Goal: Task Accomplishment & Management: Use online tool/utility

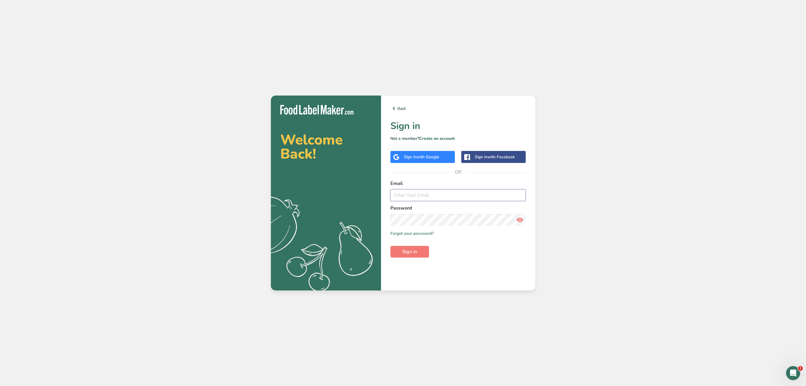
click at [460, 191] on input "email" at bounding box center [458, 195] width 136 height 12
type input "[EMAIL_ADDRESS][DOMAIN_NAME]"
click at [424, 253] on button "Sign in" at bounding box center [409, 252] width 39 height 12
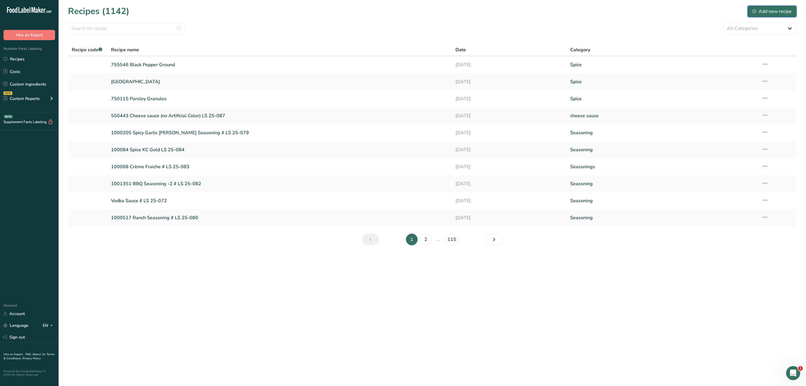
click at [772, 9] on div "Add new recipe" at bounding box center [771, 11] width 39 height 7
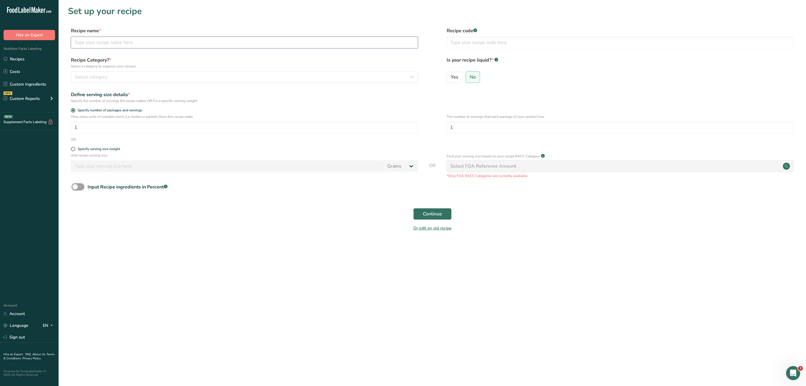
click at [171, 38] on input "text" at bounding box center [244, 43] width 347 height 12
click at [172, 44] on input "text" at bounding box center [244, 43] width 347 height 12
paste input "Tandoori Seasoning"
type input "Tandoori Seasoning LS 25-088"
click at [413, 208] on button "Continue" at bounding box center [432, 214] width 38 height 12
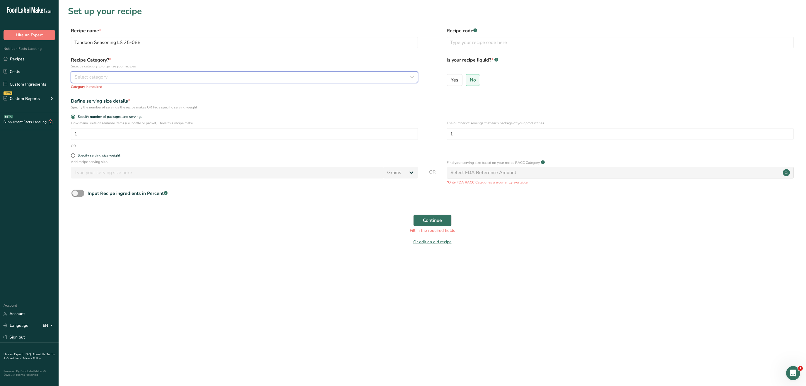
click at [260, 79] on div "Select category" at bounding box center [243, 77] width 336 height 7
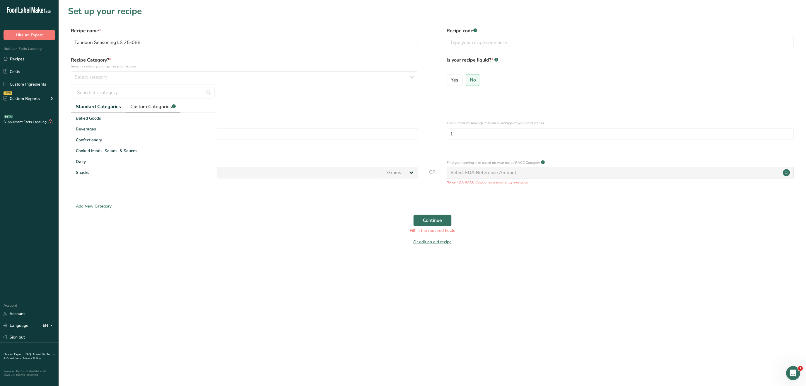
click at [149, 107] on span "Custom Categories .a-a{fill:#347362;}.b-a{fill:#fff;}" at bounding box center [152, 106] width 45 height 7
click at [105, 152] on div "Seasoning" at bounding box center [144, 150] width 146 height 11
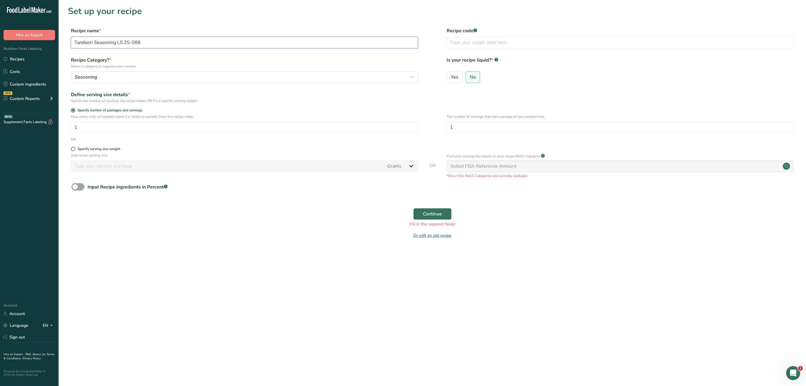
drag, startPoint x: 117, startPoint y: 42, endPoint x: 202, endPoint y: 47, distance: 84.2
click at [202, 46] on input "Tandoori Seasoning LS 25-088" at bounding box center [244, 43] width 347 height 12
click at [508, 42] on input "text" at bounding box center [620, 43] width 347 height 12
paste input "LS 25-088"
type input "LS 25-088"
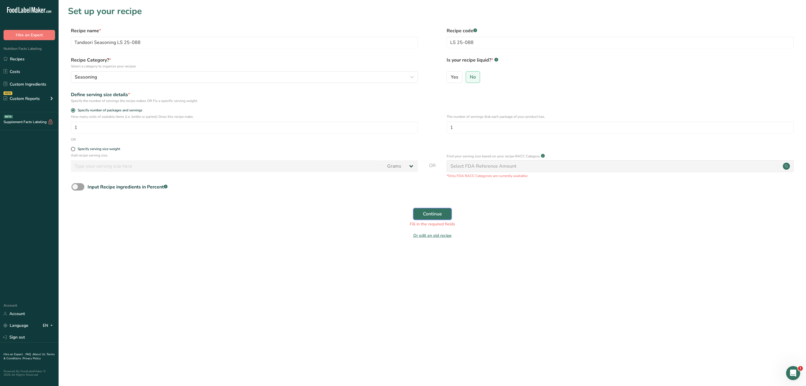
click at [437, 210] on button "Continue" at bounding box center [432, 214] width 38 height 12
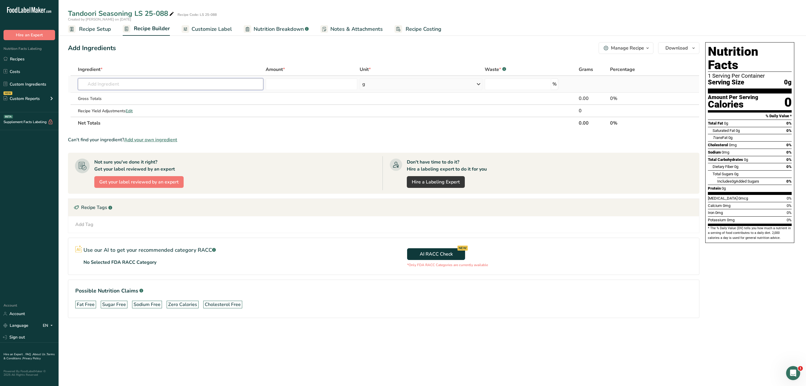
click at [163, 86] on input "text" at bounding box center [170, 84] width 185 height 12
type input "[PERSON_NAME]"
click at [161, 94] on div "2013 Spices, coriander seed" at bounding box center [166, 96] width 167 height 6
type input "Spices, coriander seed"
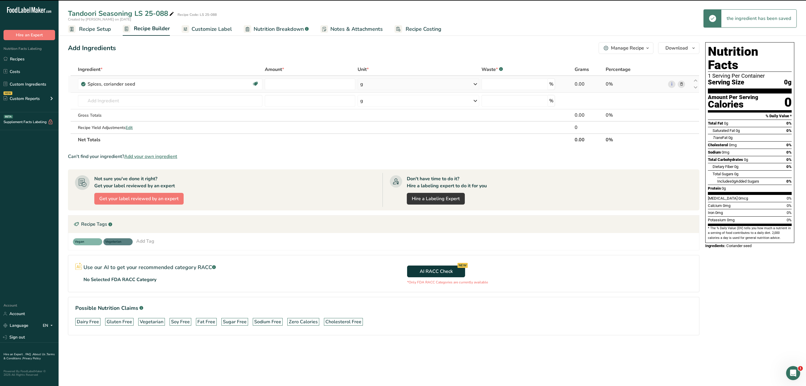
type input "0"
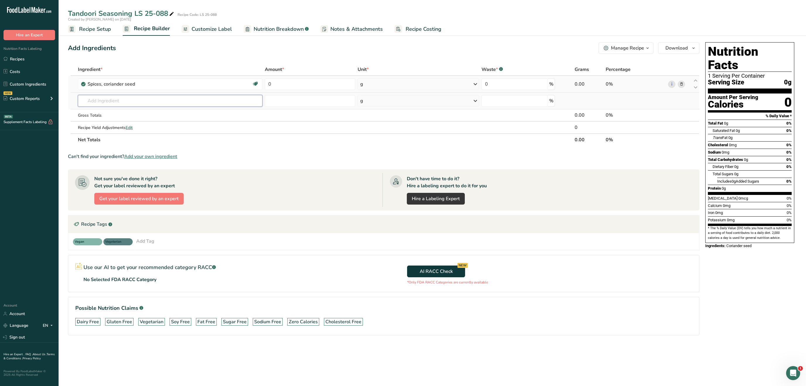
click at [139, 105] on input "text" at bounding box center [170, 101] width 184 height 12
click at [284, 83] on input "0" at bounding box center [310, 84] width 91 height 12
drag, startPoint x: 288, startPoint y: 85, endPoint x: 253, endPoint y: 85, distance: 34.6
click at [265, 85] on input "0" at bounding box center [310, 84] width 91 height 12
type input "30"
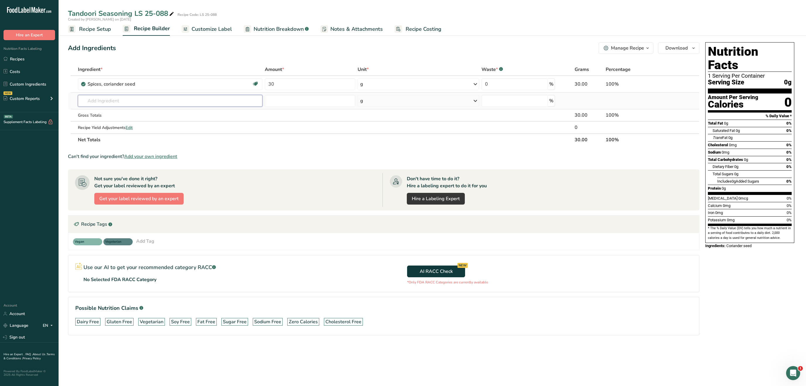
click at [221, 103] on input "text" at bounding box center [170, 101] width 184 height 12
type input "cumin"
click at [202, 108] on link "2014 Spices, cumin seed" at bounding box center [170, 113] width 184 height 10
type input "Spices, cumin seed"
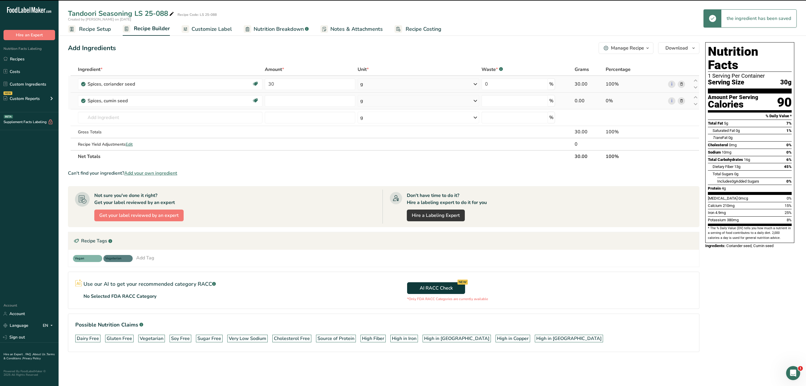
type input "0"
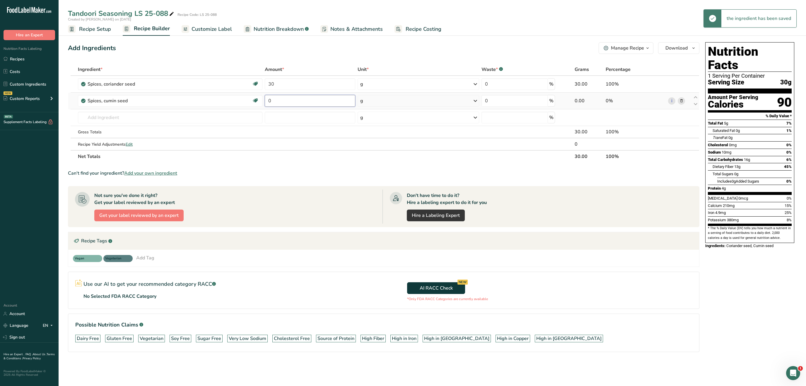
drag, startPoint x: 290, startPoint y: 99, endPoint x: 252, endPoint y: 101, distance: 37.9
click at [265, 101] on input "0" at bounding box center [310, 101] width 91 height 12
type input "23"
click at [197, 120] on input "text" at bounding box center [170, 118] width 184 height 12
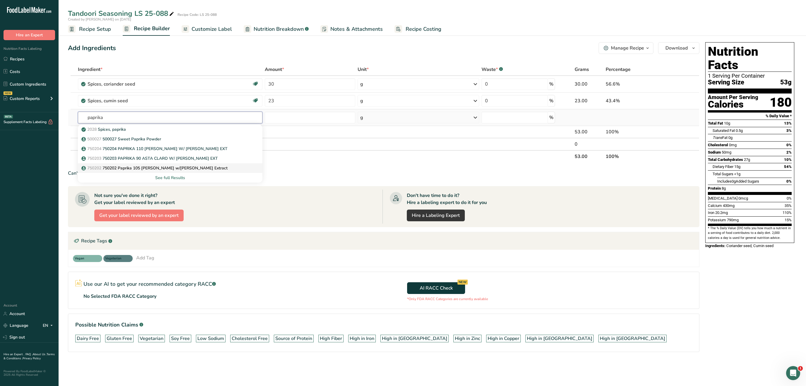
type input "paprika"
click at [171, 168] on p "750202 750202 Paprika 105 [PERSON_NAME] w/[PERSON_NAME] Extract" at bounding box center [155, 168] width 145 height 6
type input "750202 Paprika 105 [PERSON_NAME] w/[PERSON_NAME] Extract"
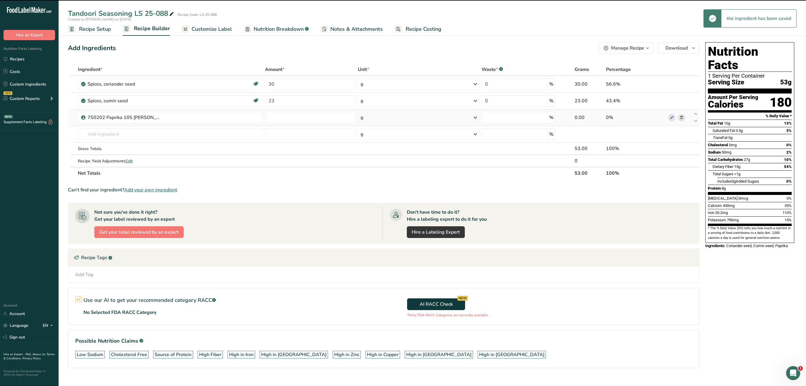
type input "0"
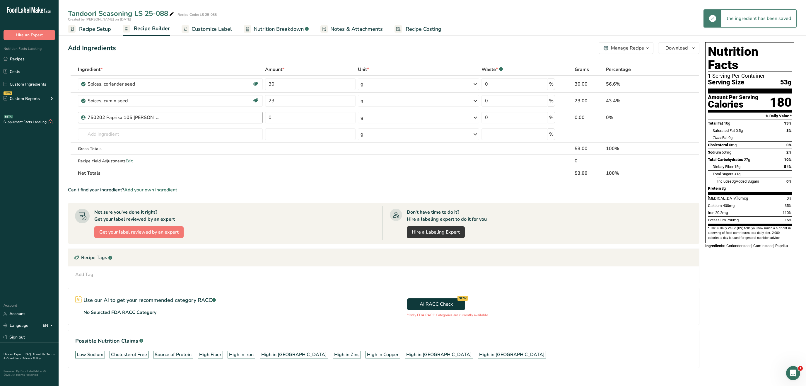
drag, startPoint x: 291, startPoint y: 110, endPoint x: 248, endPoint y: 112, distance: 43.7
click at [248, 112] on tr "750202 Paprika 105 [PERSON_NAME] w/[PERSON_NAME] Extract 0 g Weight Units g kg …" at bounding box center [383, 117] width 631 height 17
drag, startPoint x: 284, startPoint y: 117, endPoint x: 241, endPoint y: 117, distance: 42.2
click at [265, 117] on input "0" at bounding box center [310, 118] width 91 height 12
type input "20"
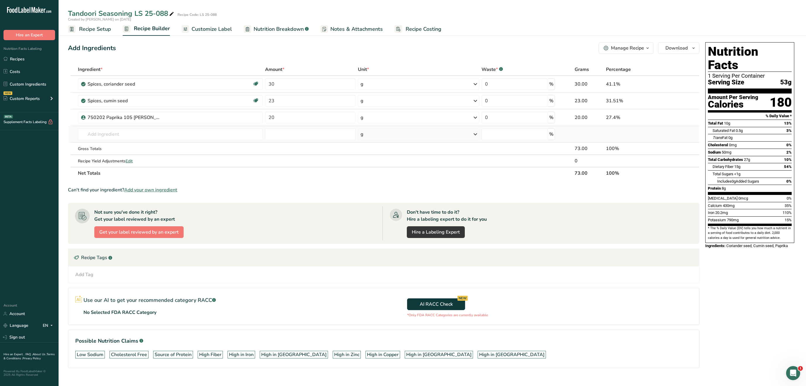
click at [218, 127] on div "Ingredient * Amount * Unit * Waste * .a-a{fill:#347362;}.b-a{fill:#fff;} Grams …" at bounding box center [384, 121] width 632 height 116
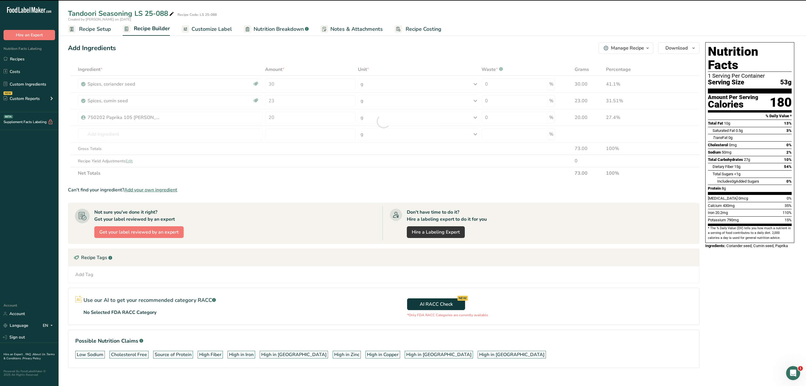
click at [217, 131] on div at bounding box center [384, 121] width 632 height 116
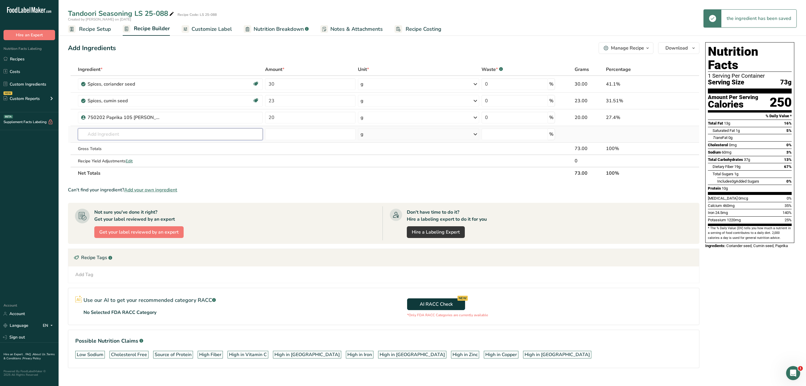
click at [210, 136] on input "text" at bounding box center [170, 134] width 185 height 12
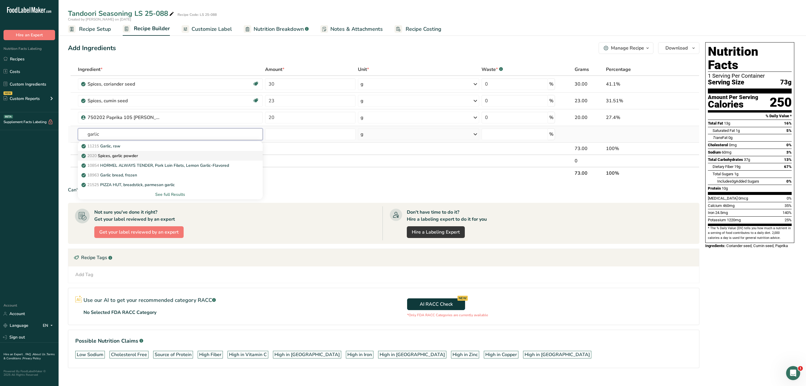
type input "garlic"
click at [207, 156] on div "2020 Spices, garlic powder" at bounding box center [166, 156] width 166 height 6
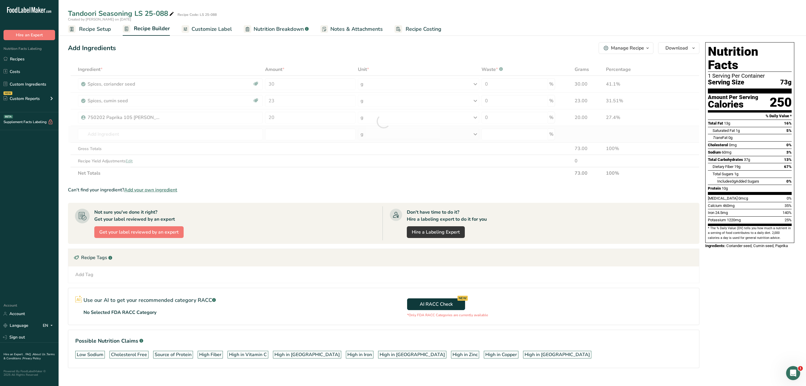
type input "Spices, garlic powder"
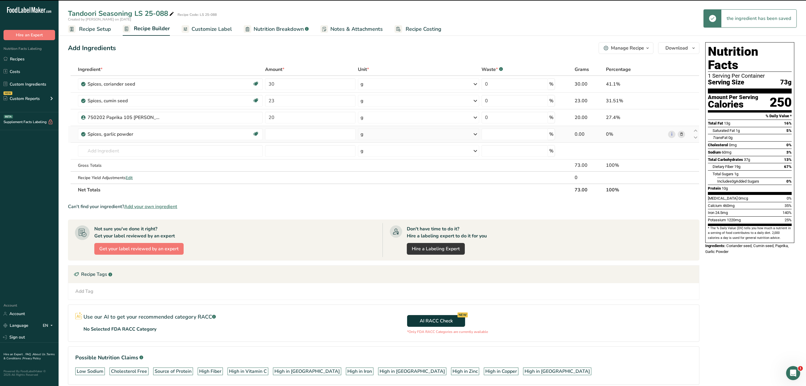
type input "0"
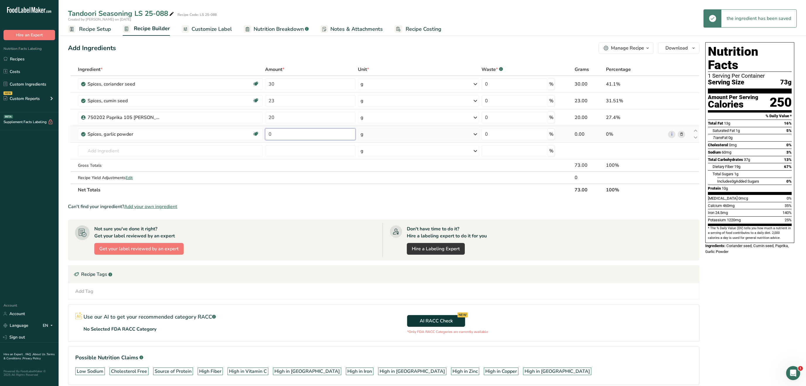
drag, startPoint x: 282, startPoint y: 136, endPoint x: 245, endPoint y: 134, distance: 37.3
click at [265, 134] on input "0" at bounding box center [310, 134] width 91 height 12
type input "20"
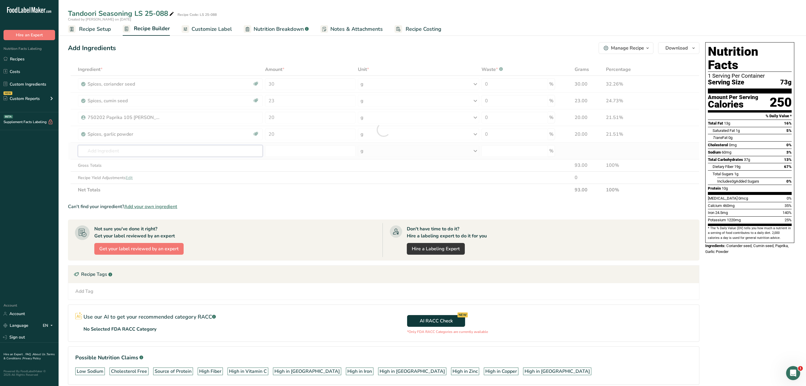
click at [180, 151] on input "text" at bounding box center [170, 151] width 185 height 12
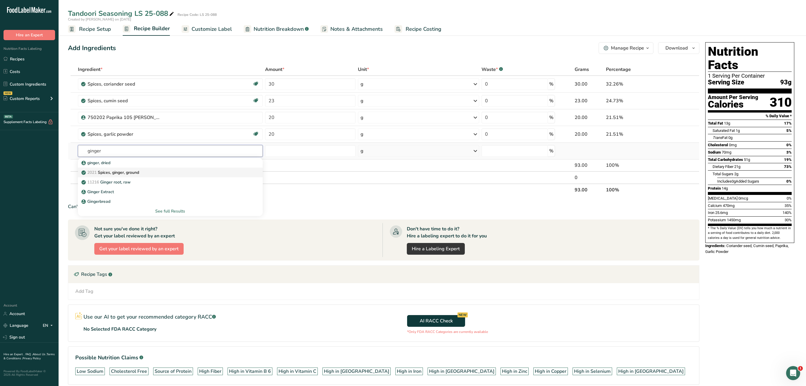
type input "ginger"
click at [170, 169] on link "2021 Spices, ginger, ground" at bounding box center [170, 173] width 185 height 10
type input "Spices, ginger, ground"
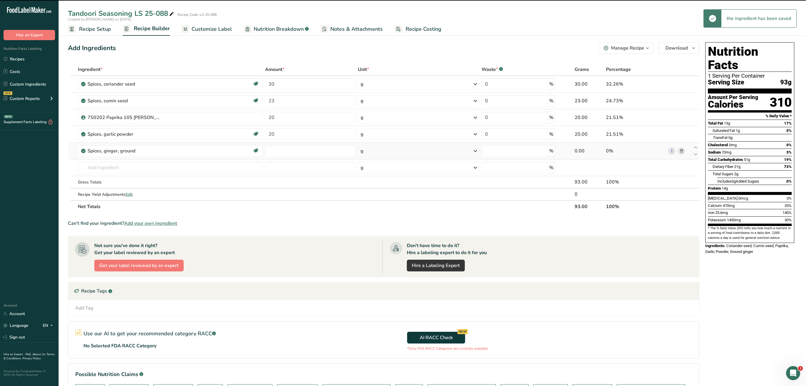
type input "0"
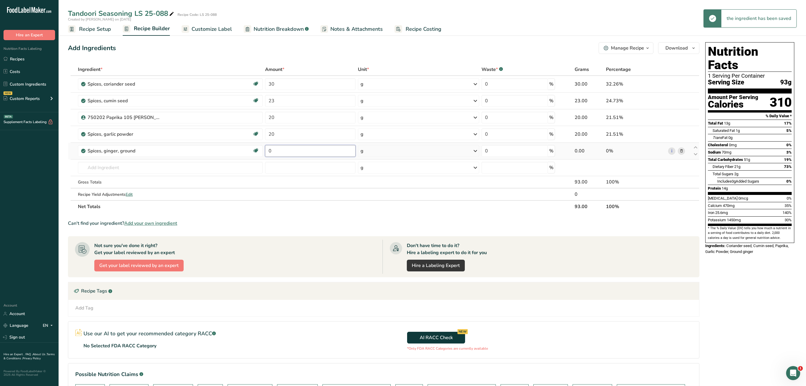
drag, startPoint x: 289, startPoint y: 155, endPoint x: 256, endPoint y: 150, distance: 33.5
click at [265, 150] on input "0" at bounding box center [310, 151] width 91 height 12
click at [174, 163] on input "text" at bounding box center [170, 168] width 185 height 12
drag, startPoint x: 287, startPoint y: 155, endPoint x: 252, endPoint y: 152, distance: 35.6
click at [265, 152] on input "20" at bounding box center [310, 151] width 91 height 12
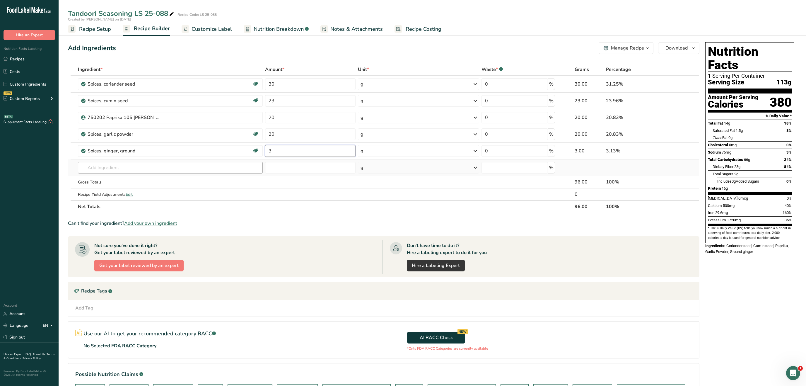
type input "3"
click at [185, 171] on input "text" at bounding box center [170, 168] width 185 height 12
type input "cardamom"
click at [186, 178] on div "2006 Spices, cardamom" at bounding box center [166, 179] width 166 height 6
type input "Spices, cardamom"
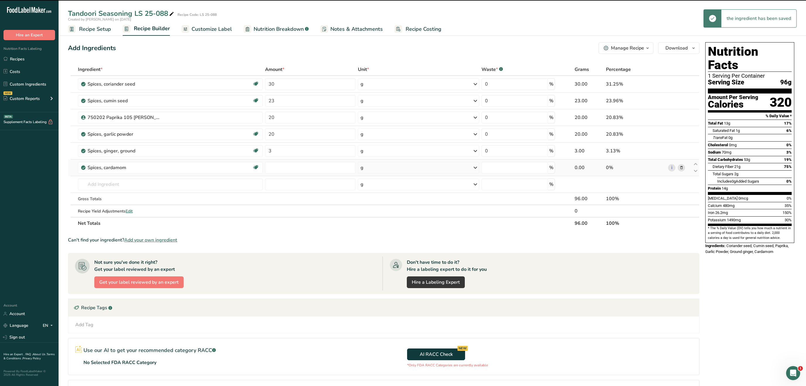
type input "0"
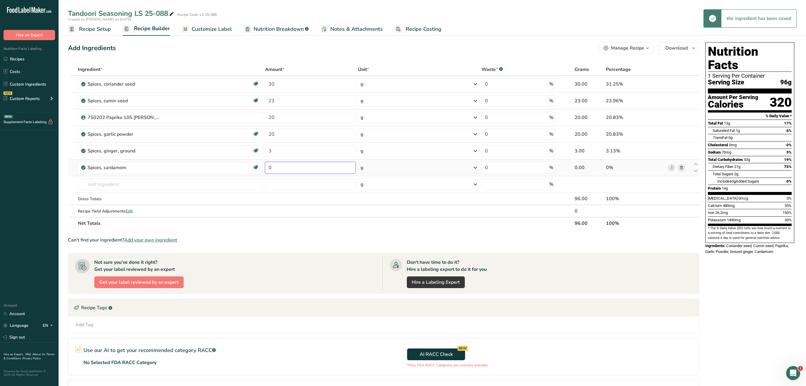
drag, startPoint x: 282, startPoint y: 171, endPoint x: 255, endPoint y: 168, distance: 27.1
click at [265, 168] on input "0" at bounding box center [310, 168] width 91 height 12
type input "3"
click at [184, 183] on input "text" at bounding box center [170, 184] width 185 height 12
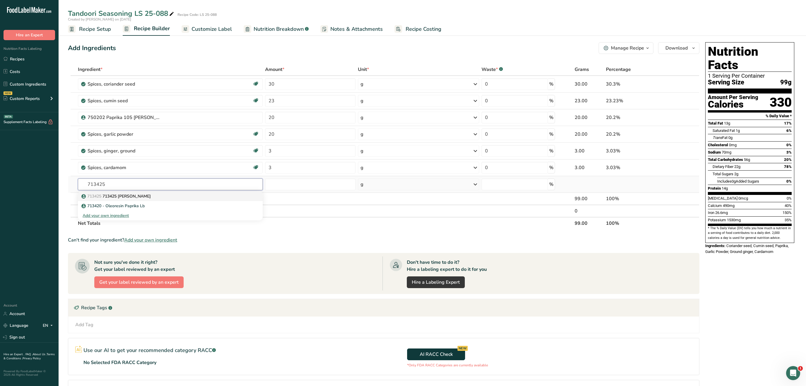
type input "713425"
click at [160, 198] on div "713425 713425 Oleoresin Paprika" at bounding box center [166, 196] width 166 height 6
type input "713425 [PERSON_NAME]"
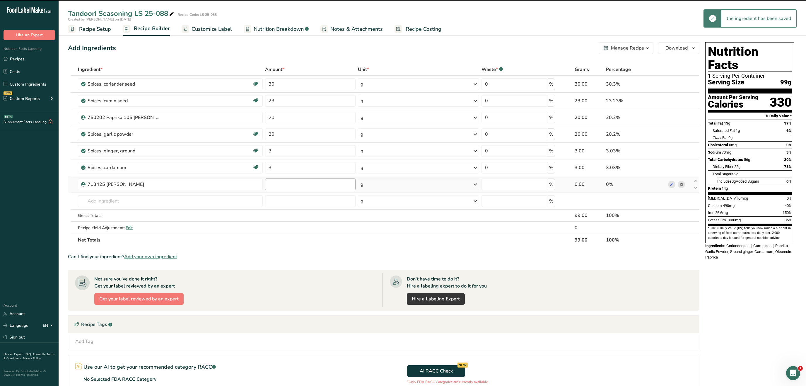
type input "0"
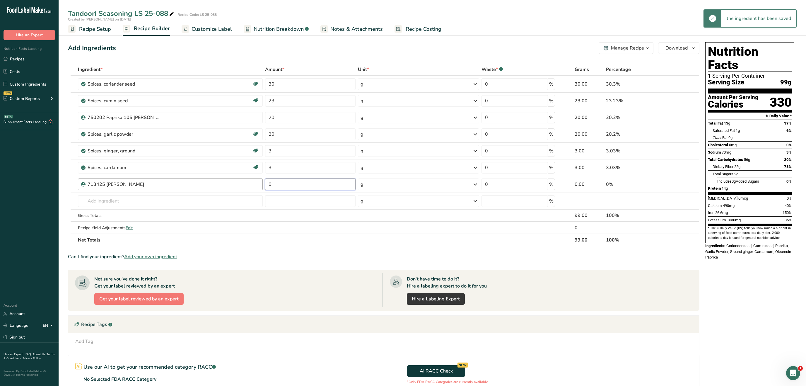
drag, startPoint x: 287, startPoint y: 186, endPoint x: 247, endPoint y: 182, distance: 40.3
click at [265, 181] on input "0" at bounding box center [310, 184] width 91 height 12
type input "1"
click at [750, 271] on div "Nutrition Facts 1 Serving Per Container Serving Size 99g Amount Per Serving Cal…" at bounding box center [750, 247] width 94 height 414
click at [209, 30] on span "Customize Label" at bounding box center [212, 29] width 40 height 8
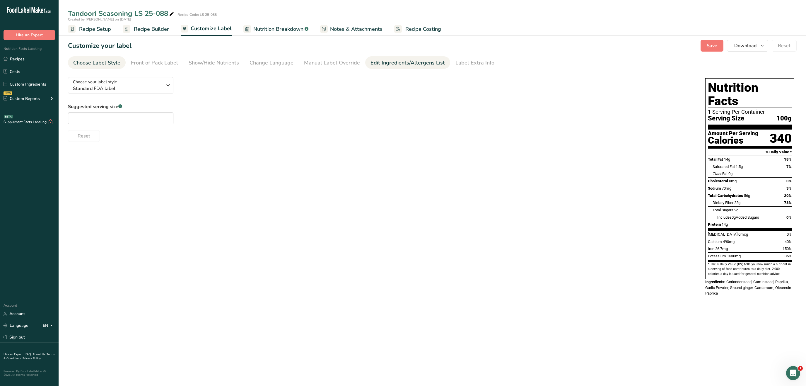
click at [413, 64] on div "Edit Ingredients/Allergens List" at bounding box center [408, 63] width 74 height 8
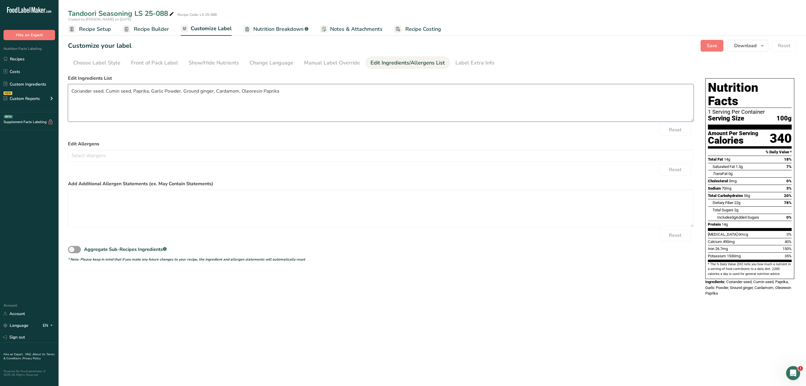
click at [127, 90] on textarea "Coriander seed, Cumin seed, Paprika, Garlic Powder, Ground ginger, Cardamom, Ol…" at bounding box center [381, 102] width 626 height 37
click at [95, 91] on textarea "Coriander seed, Cumin, Paprika, Garlic Powder, Ground ginger, Cardamom, Oleores…" at bounding box center [381, 102] width 626 height 37
click at [133, 90] on textarea "Coriander, Cumin, Paprika, Garlic Powder, Ground ginger, Cardamom, Oleoresin Pa…" at bounding box center [381, 102] width 626 height 37
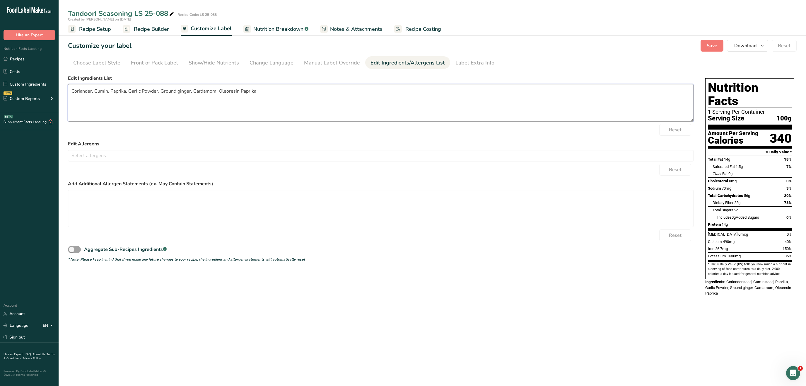
click at [149, 91] on textarea "Coriander, Cumin, Paprika, Garlic Powder, Ground ginger, Cardamom, Oleoresin Pa…" at bounding box center [381, 102] width 626 height 37
click at [162, 90] on textarea "Coriander, Cumin, Paprika, Garlic, Ground ginger, Cardamom, Oleoresin Paprika" at bounding box center [381, 102] width 626 height 37
click at [195, 90] on textarea "Coriander, Cumin, Paprika, Garlic, Ginger, Cardamom, [PERSON_NAME]" at bounding box center [381, 102] width 626 height 37
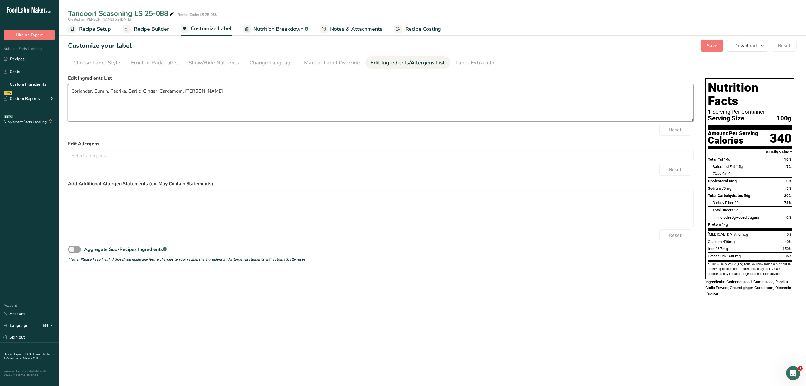
click at [236, 92] on textarea "Coriander, Cumin, Paprika, Garlic, Ginger, Cardamom, [PERSON_NAME]" at bounding box center [381, 102] width 626 height 37
drag, startPoint x: 240, startPoint y: 92, endPoint x: 184, endPoint y: 90, distance: 56.3
click at [184, 90] on textarea "Coriander, Cumin, Paprika, Garlic, Ginger, Cardamom, [PERSON_NAME]" at bounding box center [381, 102] width 626 height 37
paste textarea "[PERSON_NAME]"
click at [291, 104] on textarea "Coriander, Cumin, Paprika, Garlic, Ginger, [PERSON_NAME], [PERSON_NAME]." at bounding box center [381, 102] width 626 height 37
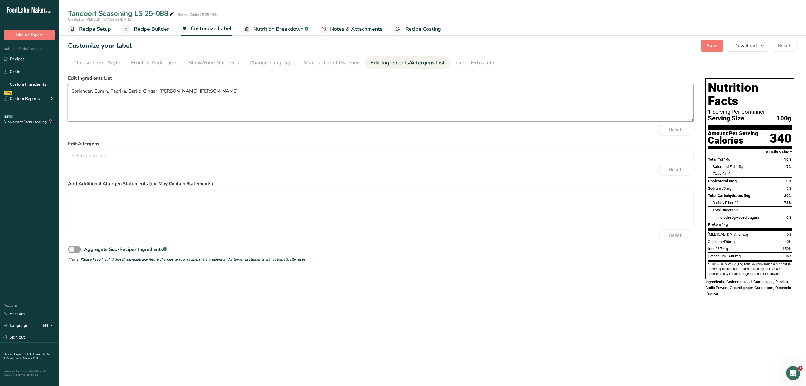
type textarea "Coriander, Cumin, Paprika, Garlic, Ginger, [PERSON_NAME], [PERSON_NAME]."
click at [712, 45] on span "Save" at bounding box center [712, 45] width 11 height 7
click at [151, 26] on span "Recipe Builder" at bounding box center [151, 29] width 35 height 8
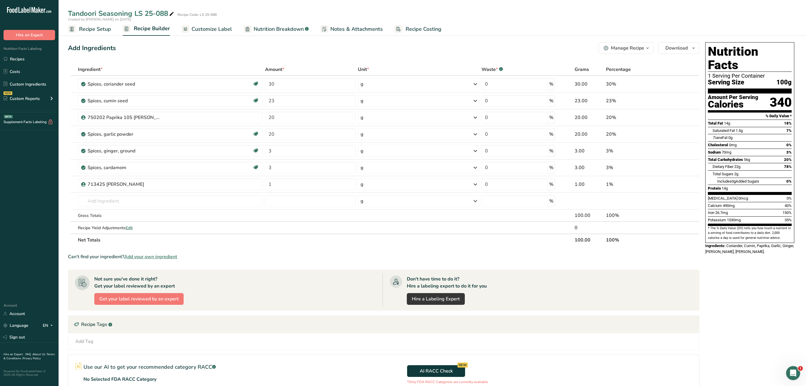
click at [204, 27] on span "Customize Label" at bounding box center [212, 29] width 40 height 8
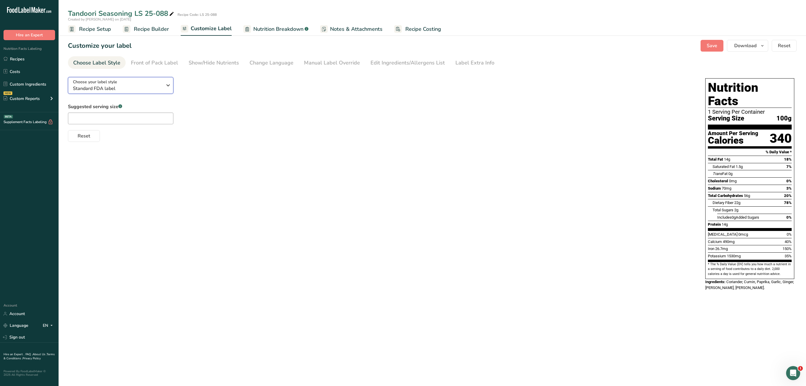
click at [152, 83] on div "Choose your label style Standard FDA label" at bounding box center [117, 85] width 89 height 13
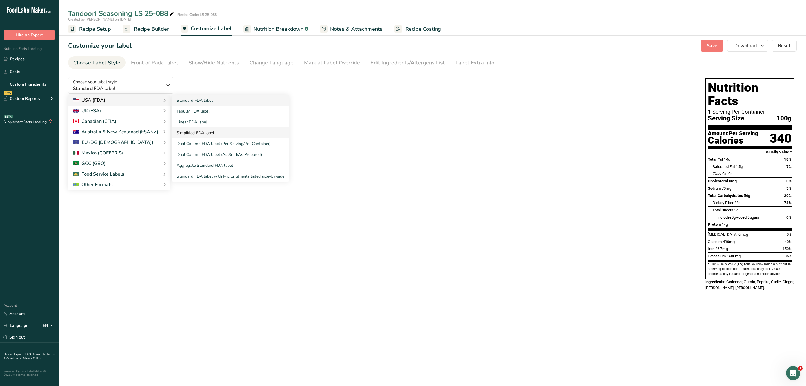
click at [228, 132] on link "Simplified FDA label" at bounding box center [230, 132] width 117 height 11
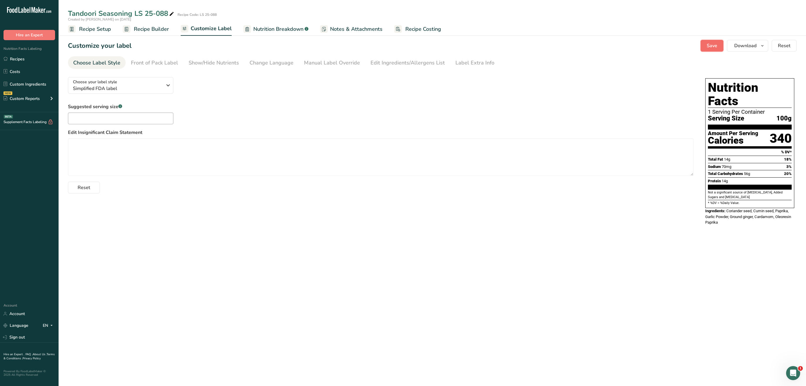
click at [712, 48] on span "Save" at bounding box center [712, 45] width 11 height 7
click at [100, 28] on span "Recipe Setup" at bounding box center [95, 29] width 32 height 8
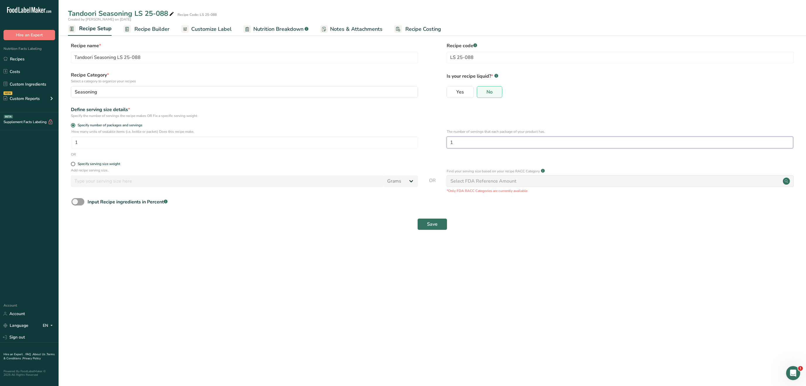
click at [457, 142] on input "1" at bounding box center [620, 142] width 347 height 12
type input "100"
click at [426, 226] on button "Save" at bounding box center [432, 224] width 30 height 12
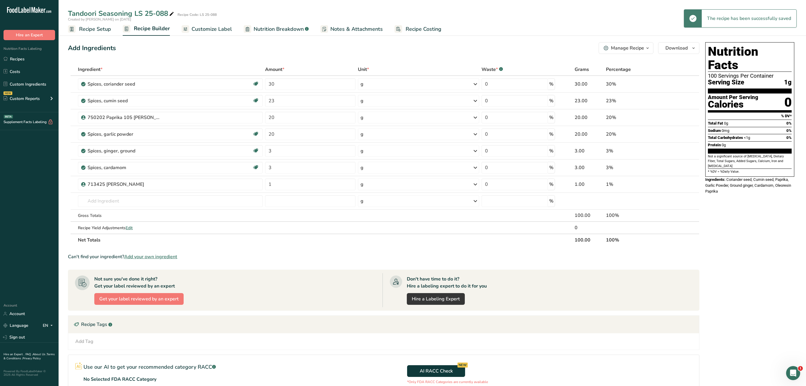
click at [86, 30] on span "Recipe Setup" at bounding box center [95, 29] width 32 height 8
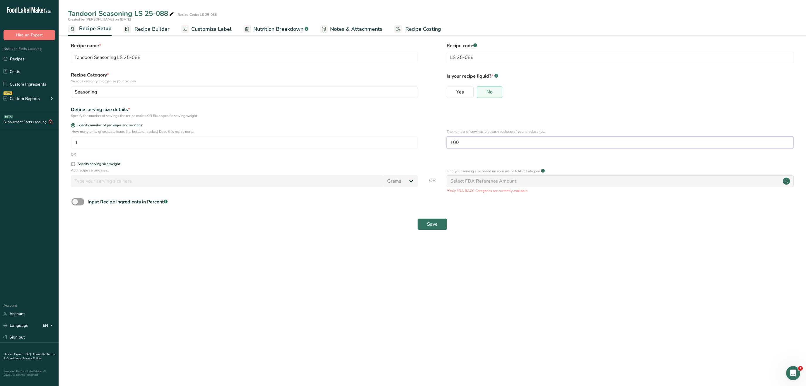
drag, startPoint x: 465, startPoint y: 141, endPoint x: 282, endPoint y: 139, distance: 183.1
click at [447, 139] on input "100" at bounding box center [620, 142] width 347 height 12
type input "1"
click at [438, 220] on button "Save" at bounding box center [432, 224] width 30 height 12
